Goal: Task Accomplishment & Management: Use online tool/utility

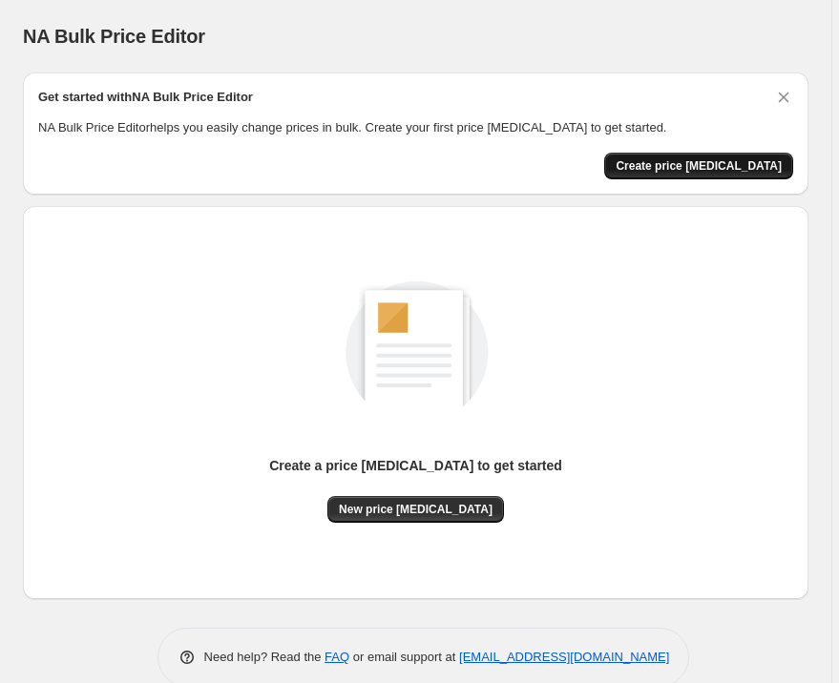
click at [701, 176] on button "Create price [MEDICAL_DATA]" at bounding box center [698, 166] width 189 height 27
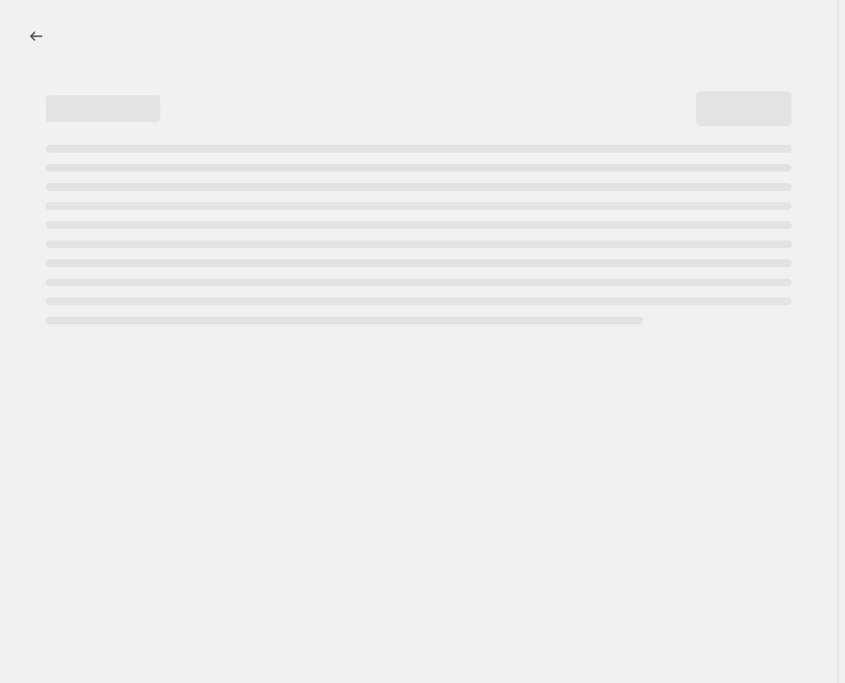
select select "percentage"
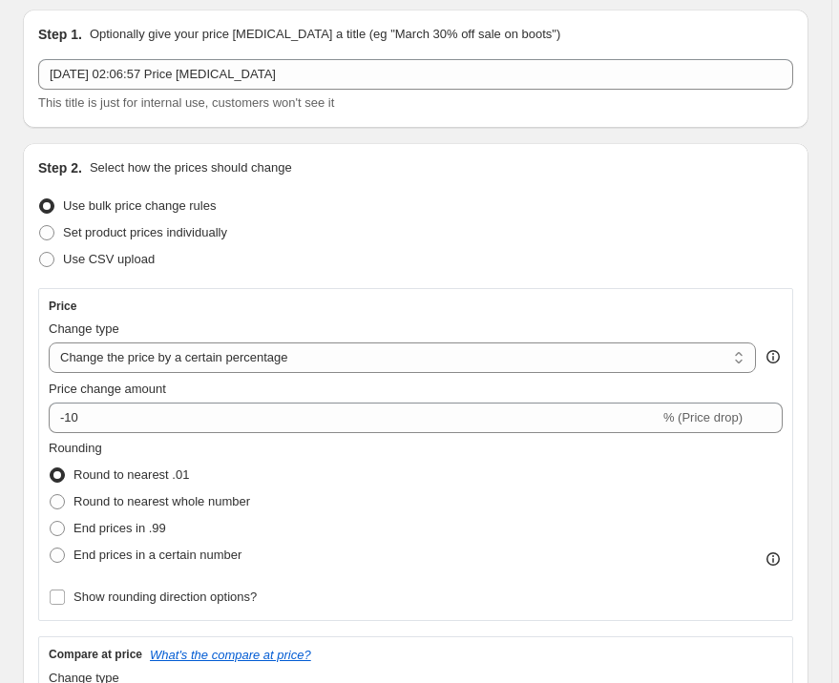
scroll to position [127, 0]
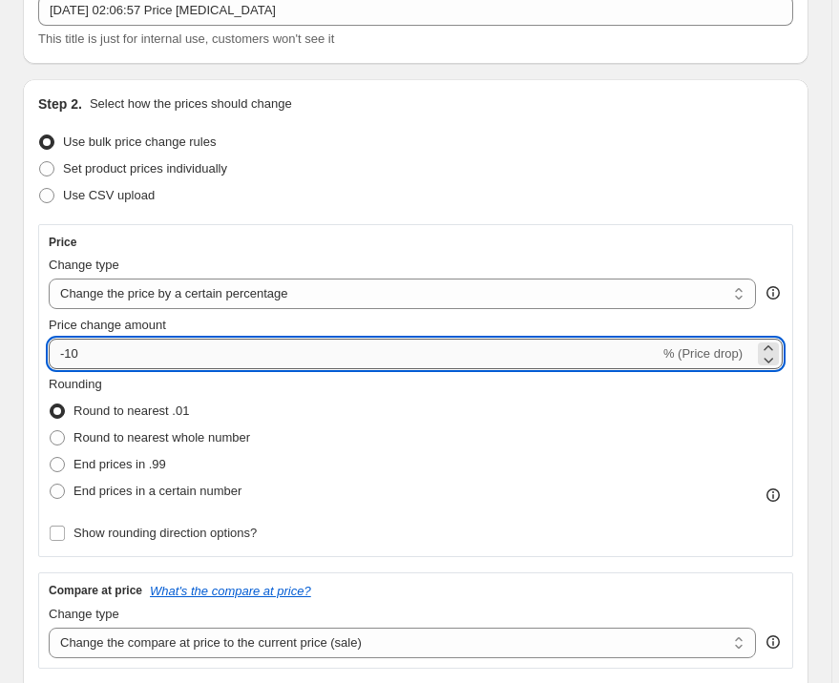
click at [116, 353] on input "-10" at bounding box center [354, 354] width 611 height 31
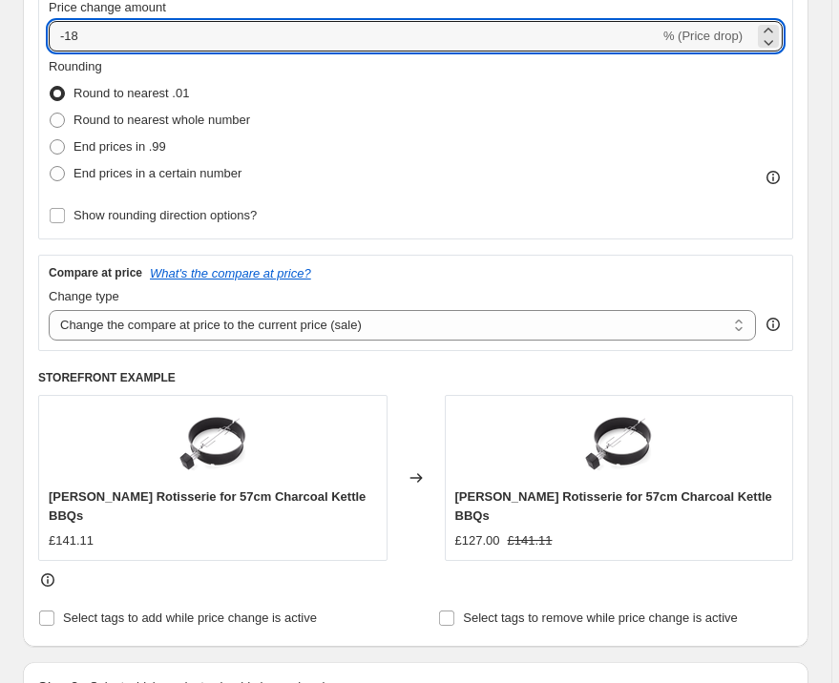
scroll to position [254, 0]
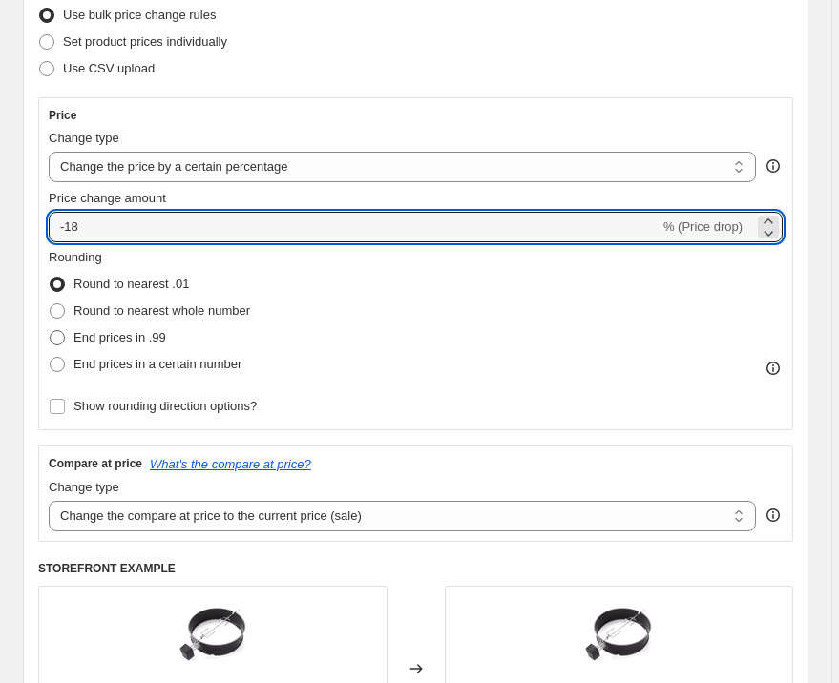
type input "-18"
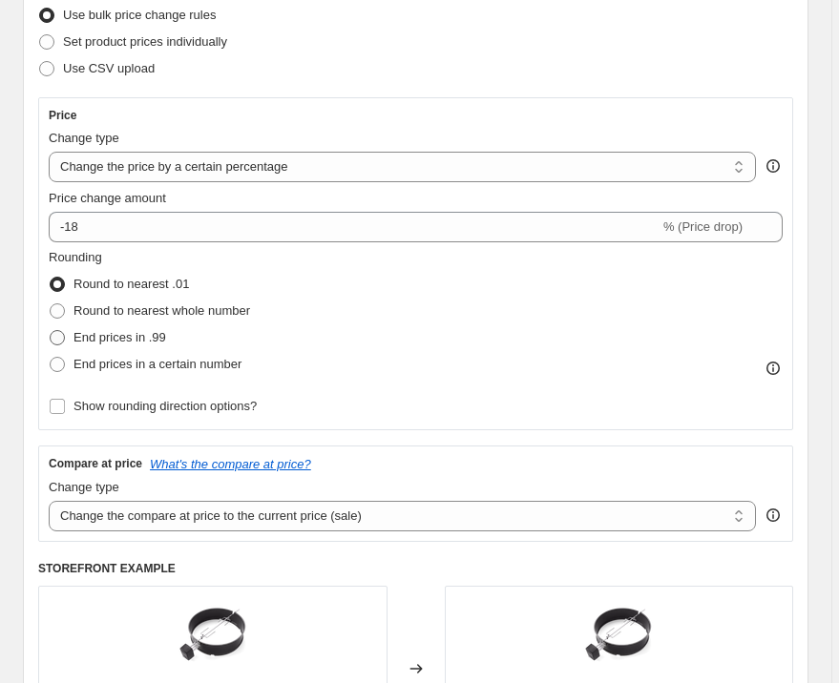
click at [130, 342] on span "End prices in .99" at bounding box center [119, 337] width 93 height 14
click at [51, 331] on input "End prices in .99" at bounding box center [50, 330] width 1 height 1
radio input "true"
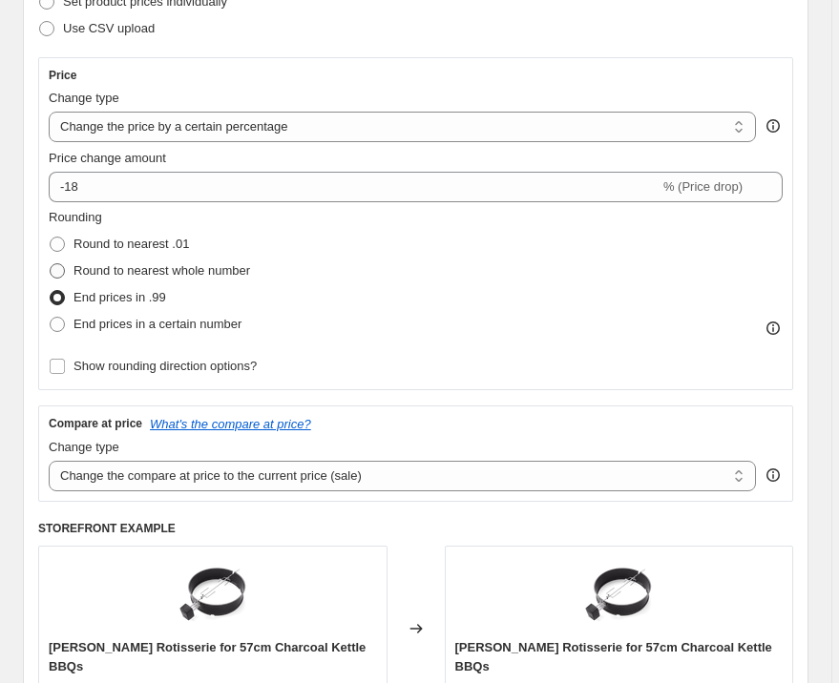
scroll to position [191, 0]
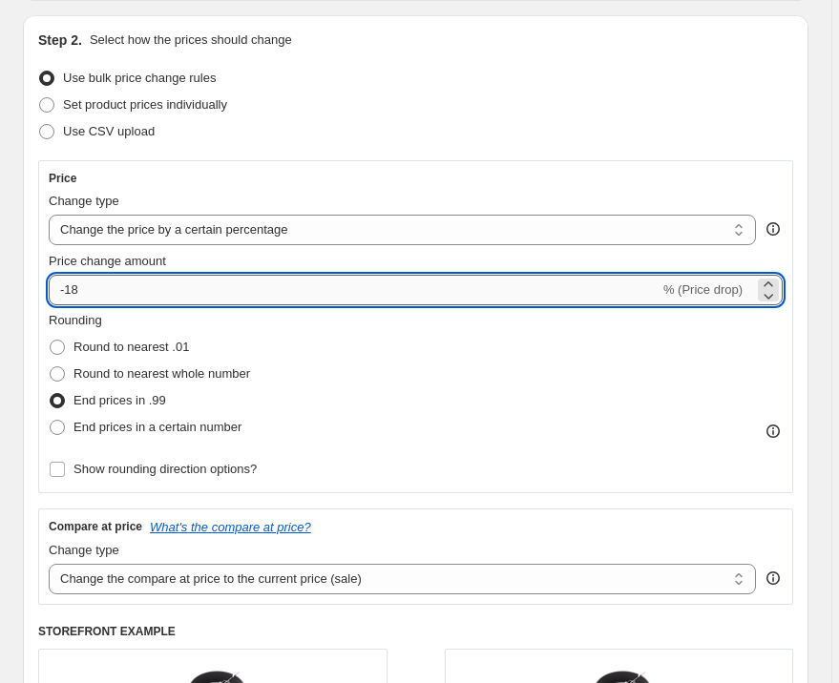
click at [125, 298] on input "-18" at bounding box center [354, 290] width 611 height 31
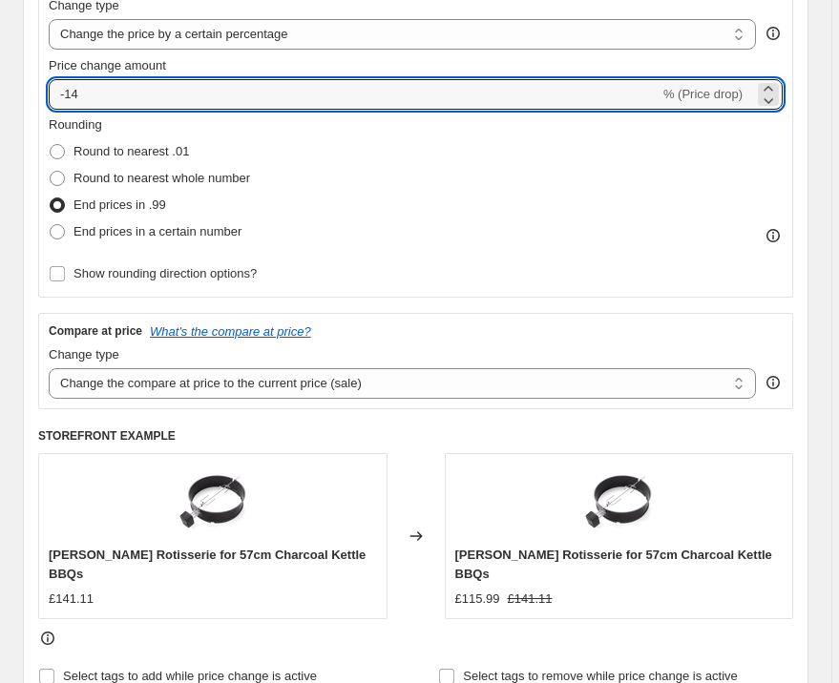
scroll to position [382, 0]
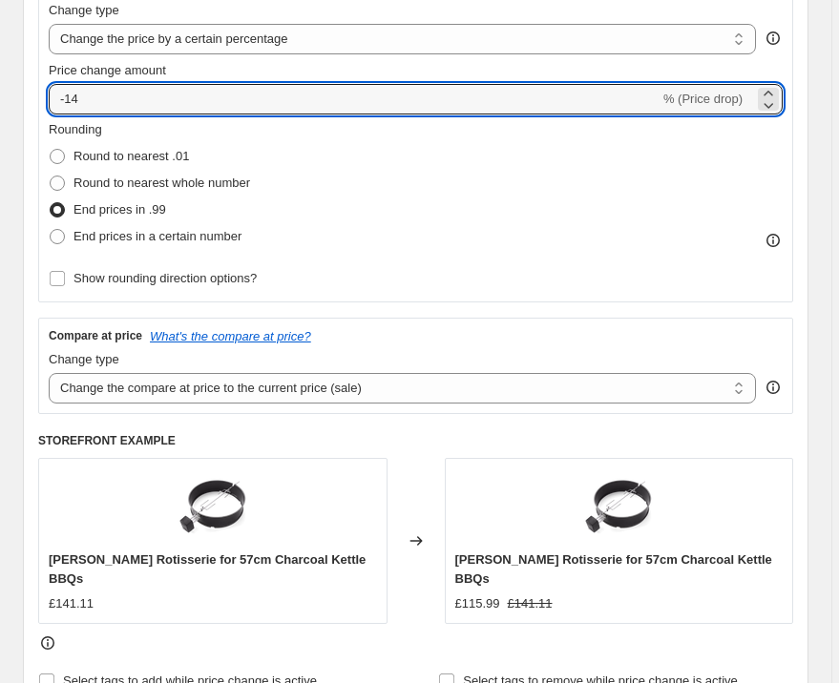
type input "-14"
click at [32, 446] on div "Step 2. Select how the prices should change Use bulk price change rules Set pro…" at bounding box center [415, 266] width 785 height 885
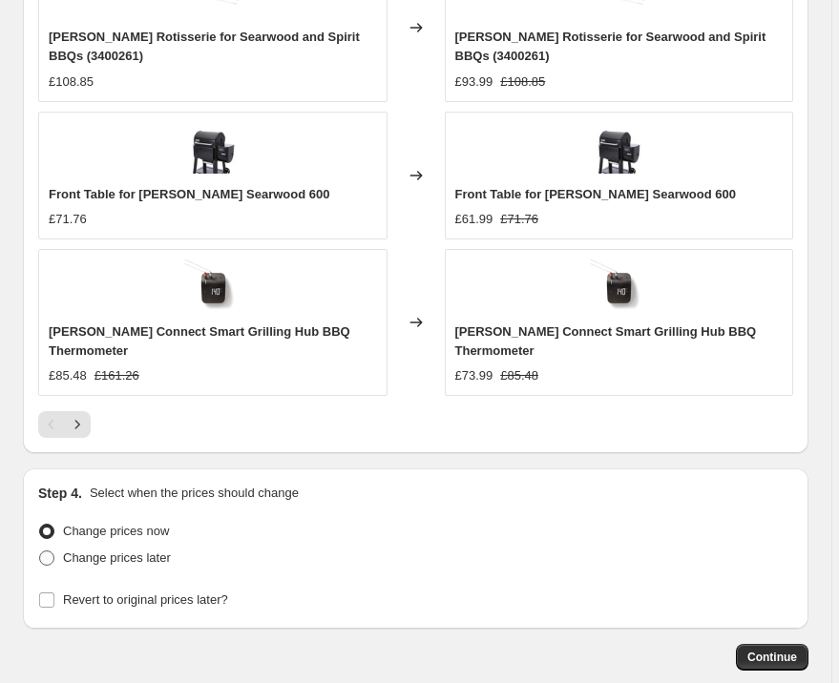
scroll to position [1742, 0]
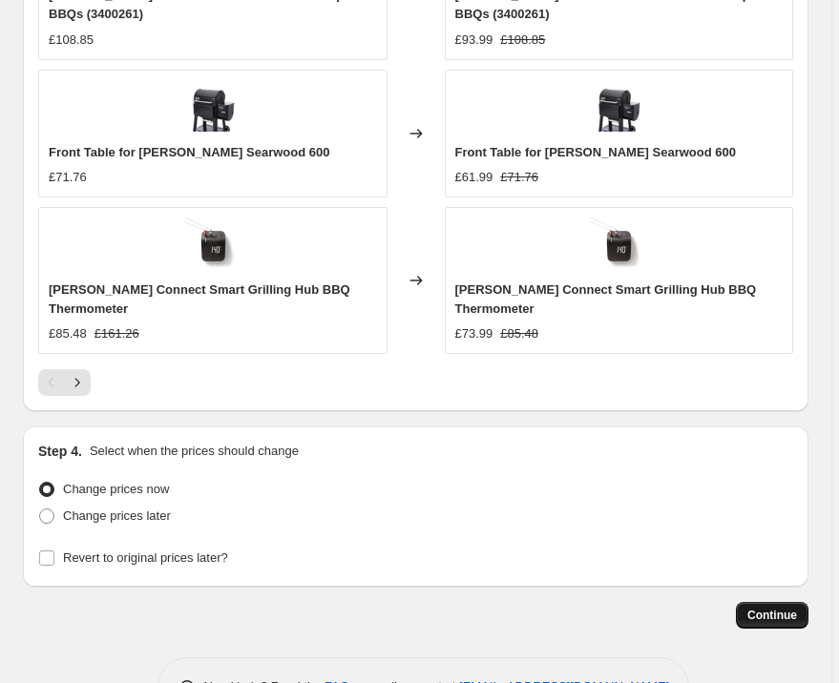
click at [797, 608] on span "Continue" at bounding box center [772, 615] width 50 height 15
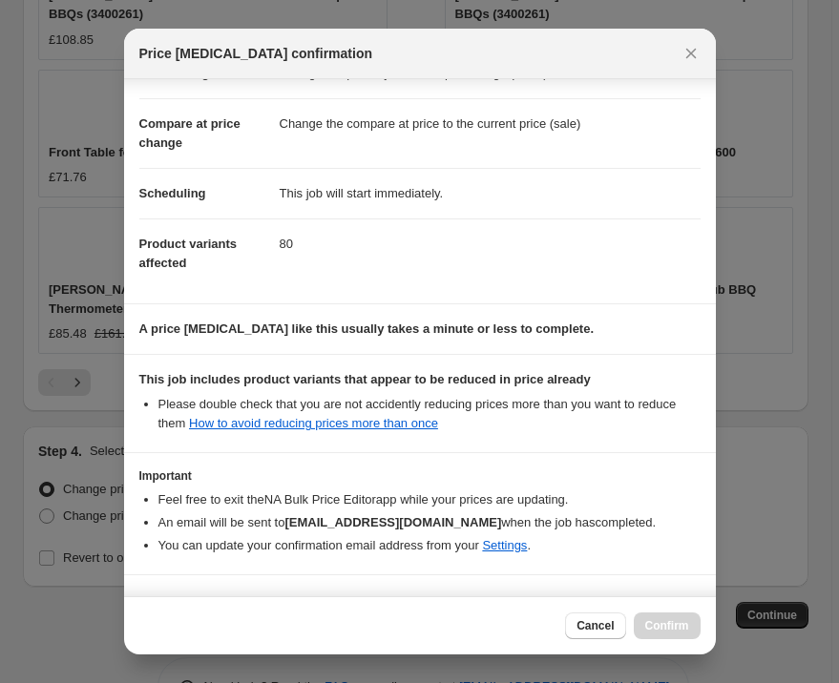
scroll to position [116, 0]
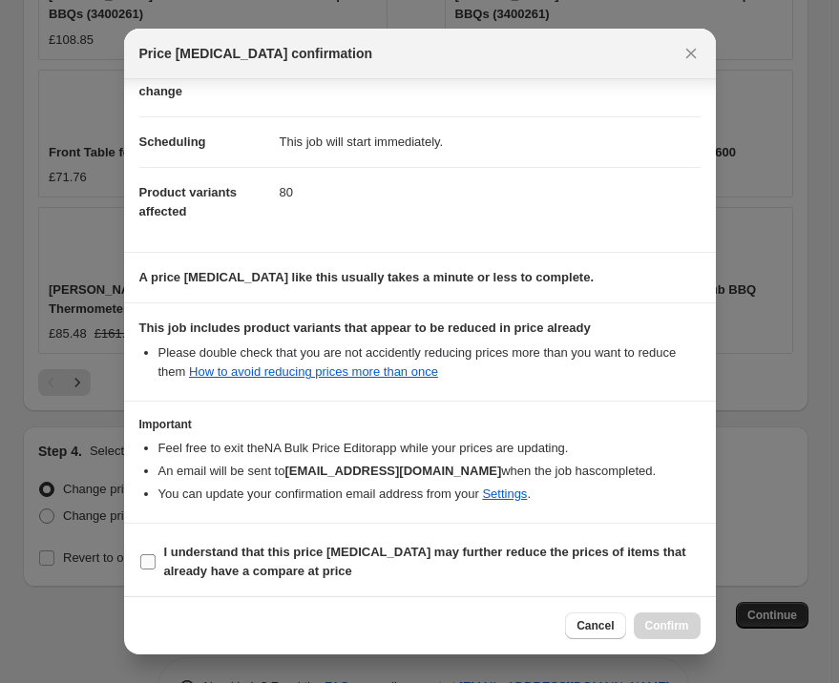
click at [343, 545] on b "I understand that this price [MEDICAL_DATA] may further reduce the prices of it…" at bounding box center [425, 561] width 522 height 33
click at [155, 554] on input "I understand that this price [MEDICAL_DATA] may further reduce the prices of it…" at bounding box center [147, 561] width 15 height 15
checkbox input "true"
click at [661, 611] on div "Cancel Confirm" at bounding box center [419, 625] width 591 height 58
click at [664, 622] on span "Confirm" at bounding box center [667, 625] width 44 height 15
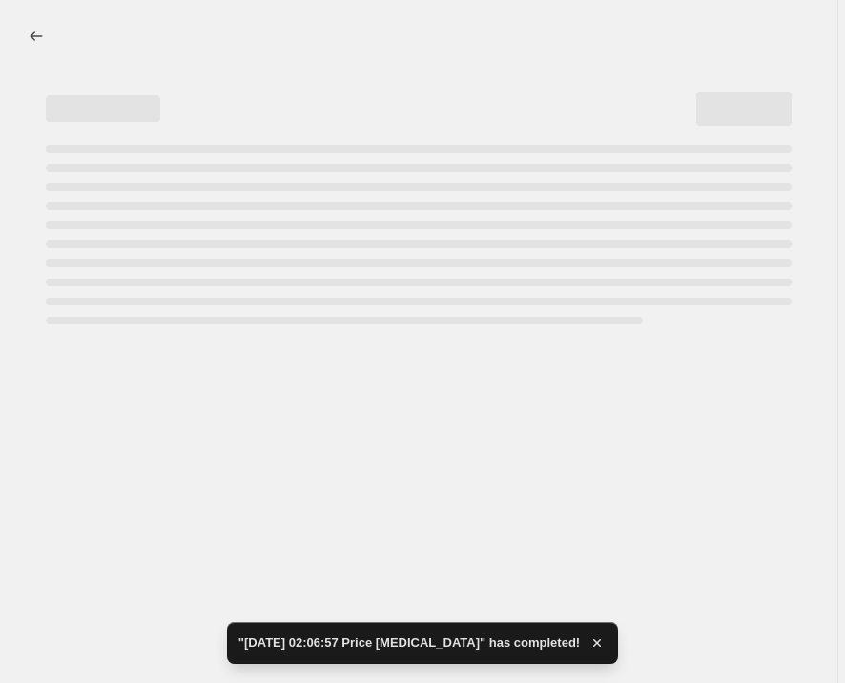
select select "percentage"
